Goal: Transaction & Acquisition: Purchase product/service

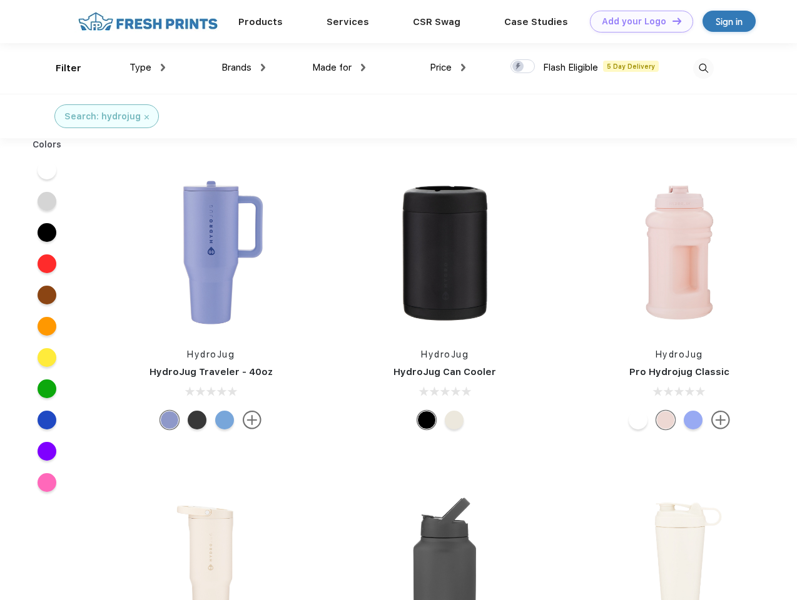
click at [637, 21] on link "Add your Logo Design Tool" at bounding box center [641, 22] width 103 height 22
click at [0, 0] on div "Design Tool" at bounding box center [0, 0] width 0 height 0
click at [671, 21] on link "Add your Logo Design Tool" at bounding box center [641, 22] width 103 height 22
click at [60, 68] on div "Filter" at bounding box center [69, 68] width 26 height 14
click at [148, 68] on span "Type" at bounding box center [140, 67] width 22 height 11
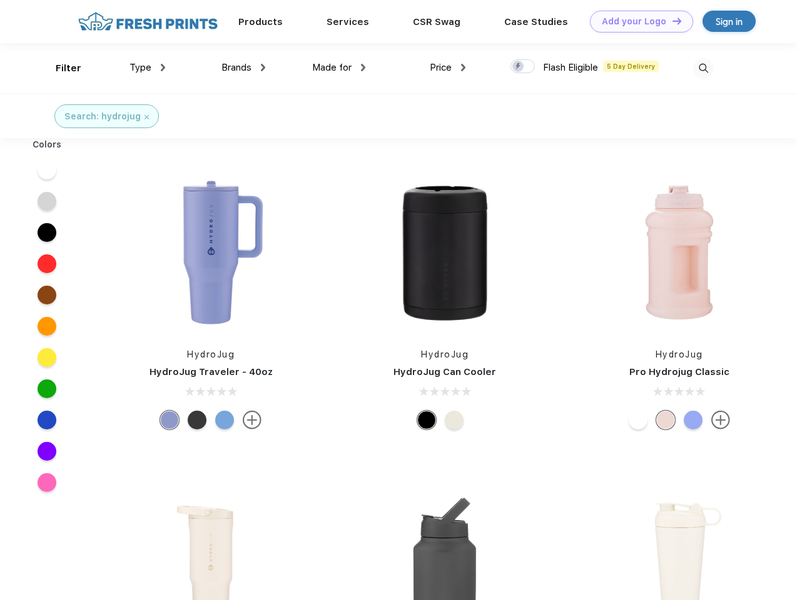
click at [243, 68] on span "Brands" at bounding box center [236, 67] width 30 height 11
click at [339, 68] on span "Made for" at bounding box center [331, 67] width 39 height 11
click at [448, 68] on span "Price" at bounding box center [441, 67] width 22 height 11
click at [523, 67] on div at bounding box center [522, 66] width 24 height 14
click at [518, 67] on input "checkbox" at bounding box center [514, 63] width 8 height 8
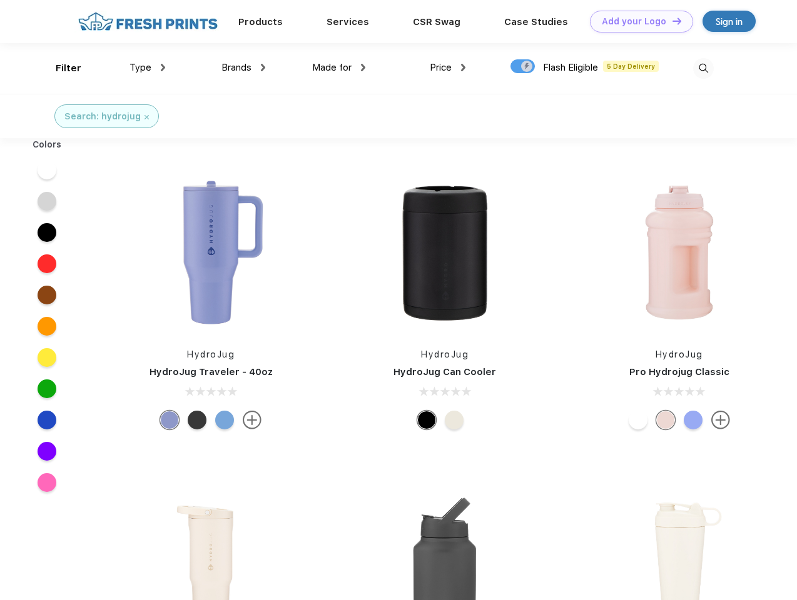
click at [703, 68] on img at bounding box center [703, 68] width 21 height 21
